Goal: Find specific page/section: Find specific page/section

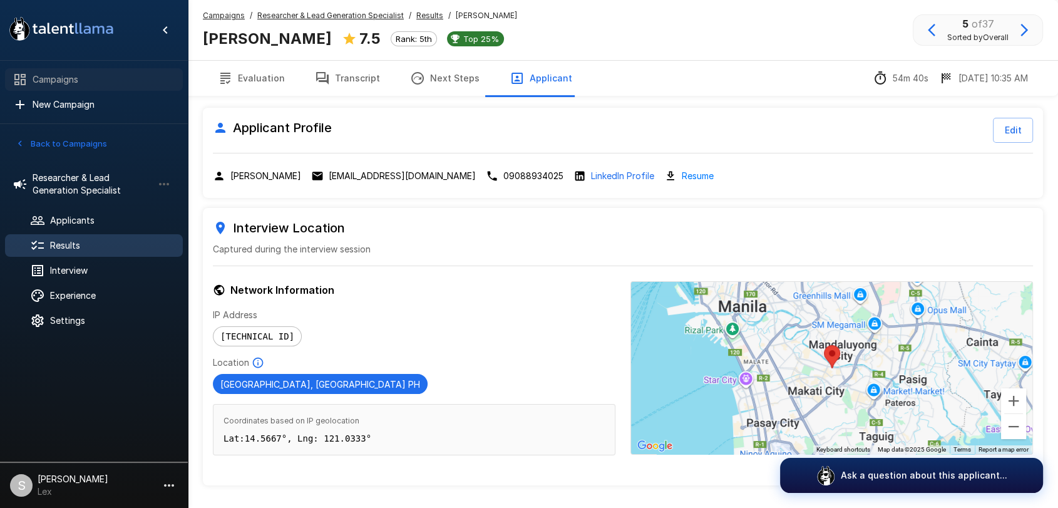
click at [83, 85] on span "Campaigns" at bounding box center [103, 79] width 140 height 13
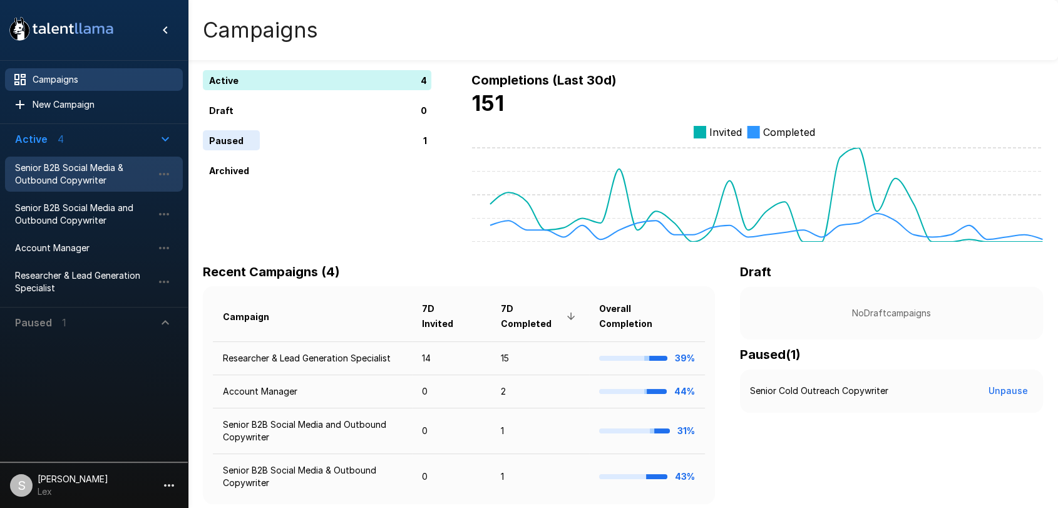
click at [120, 179] on span "Senior B2B Social Media & Outbound Copywriter" at bounding box center [84, 174] width 138 height 25
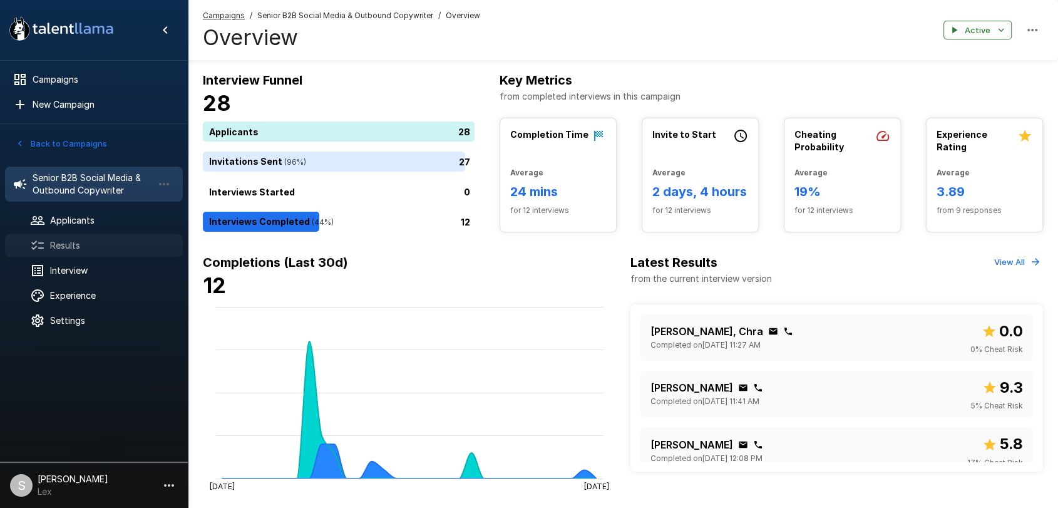
click at [75, 242] on span "Results" at bounding box center [111, 245] width 123 height 13
